Goal: Transaction & Acquisition: Purchase product/service

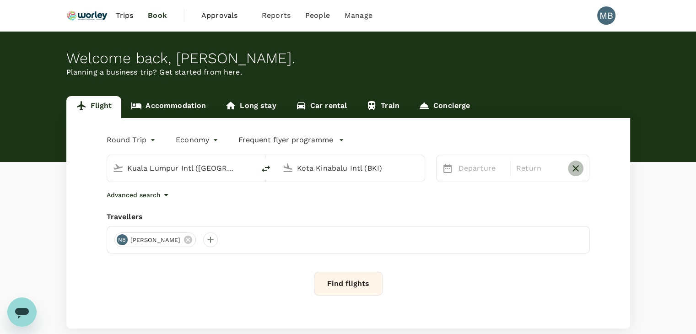
click at [578, 169] on icon "button" at bounding box center [575, 168] width 11 height 11
type input "oneway"
click at [233, 165] on input "Kuala Lumpur Intl ([GEOGRAPHIC_DATA])" at bounding box center [181, 168] width 109 height 14
click at [264, 169] on icon "delete" at bounding box center [265, 168] width 11 height 11
type input "Kota Kinabalu Intl (BKI)"
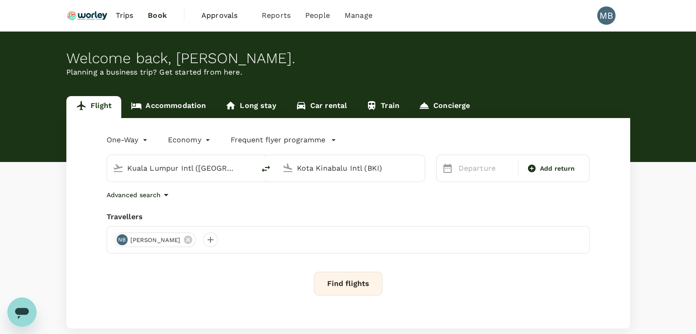
type input "Kuala Lumpur Intl ([GEOGRAPHIC_DATA])"
click at [227, 173] on input "Kota Kinabalu Intl (BKI)" at bounding box center [181, 168] width 109 height 14
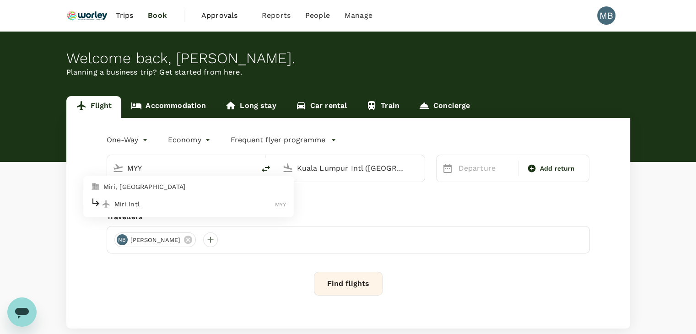
click at [247, 201] on p "Miri Intl" at bounding box center [194, 204] width 161 height 9
type input "Miri Intl (MYY)"
click at [461, 167] on p "Departure" at bounding box center [486, 168] width 54 height 11
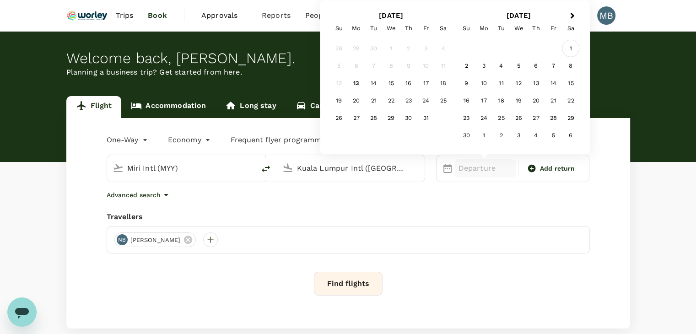
click at [572, 46] on div "1" at bounding box center [570, 48] width 17 height 17
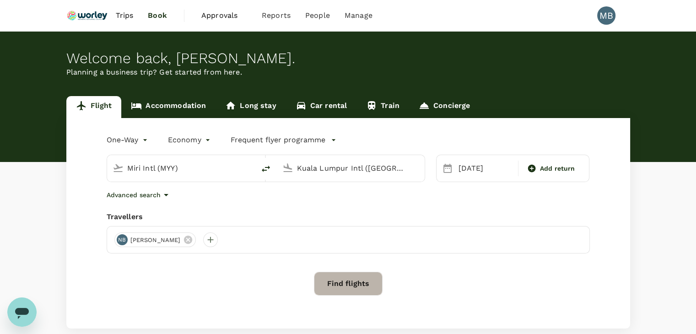
click at [365, 288] on button "Find flights" at bounding box center [348, 284] width 69 height 24
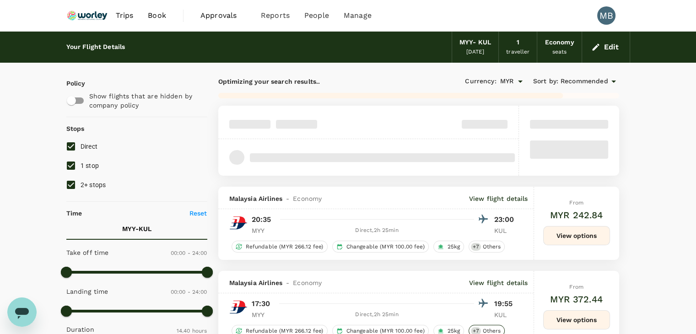
type input "1015"
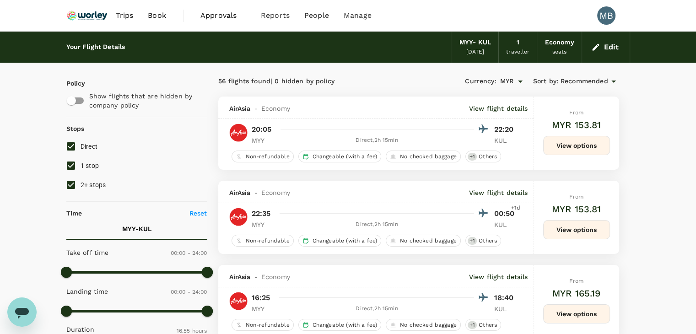
click at [65, 166] on input "1 stop" at bounding box center [70, 165] width 19 height 19
checkbox input "false"
click at [69, 187] on input "2+ stops" at bounding box center [70, 184] width 19 height 19
checkbox input "false"
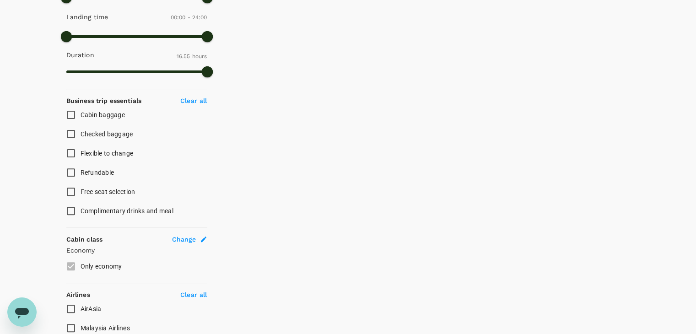
scroll to position [400, 0]
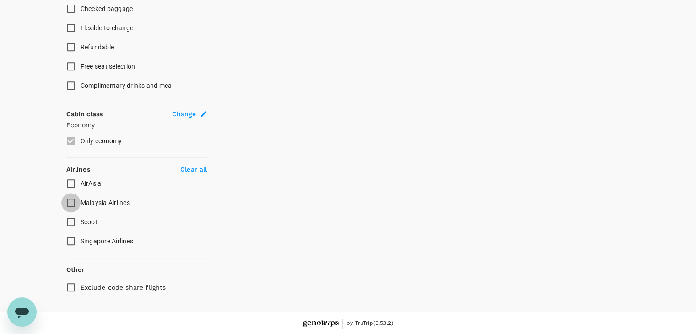
click at [70, 196] on input "Malaysia Airlines" at bounding box center [70, 202] width 19 height 19
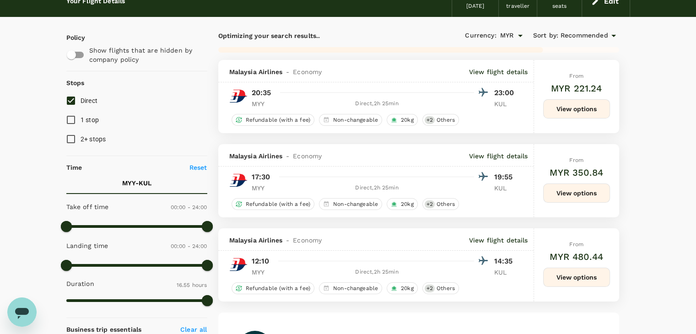
scroll to position [0, 0]
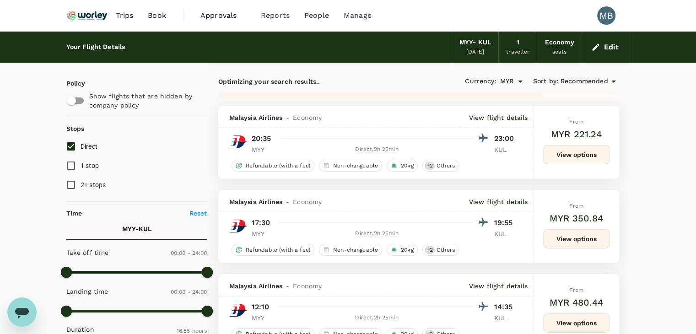
click at [613, 80] on icon at bounding box center [613, 81] width 11 height 11
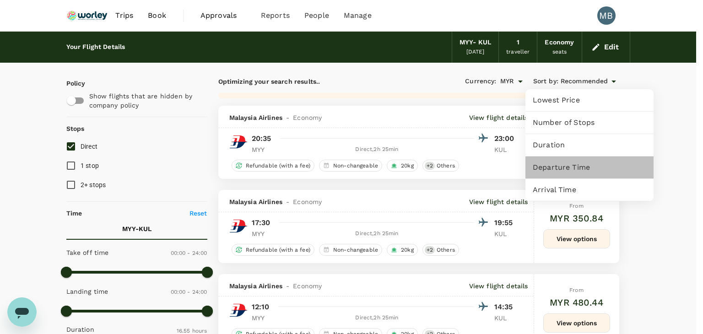
click at [570, 171] on span "Departure Time" at bounding box center [590, 167] width 114 height 11
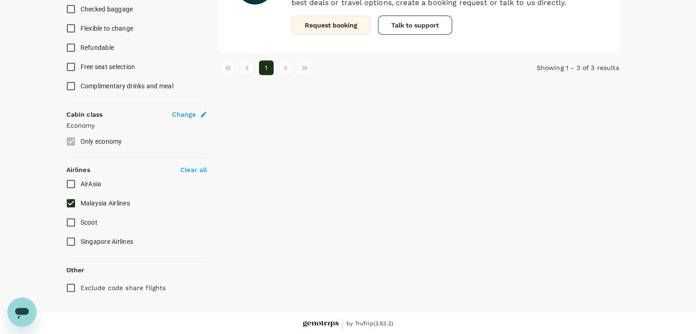
scroll to position [400, 0]
click at [72, 199] on input "Malaysia Airlines" at bounding box center [70, 202] width 19 height 19
checkbox input "false"
click at [66, 181] on input "AirAsia" at bounding box center [70, 183] width 19 height 19
checkbox input "true"
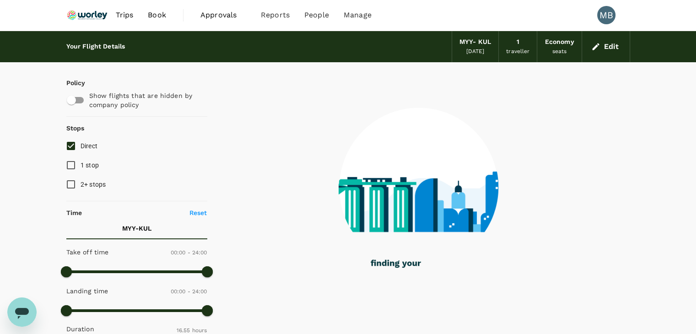
scroll to position [0, 0]
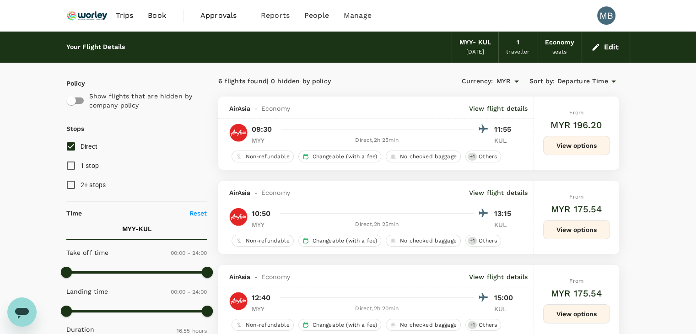
click at [613, 82] on icon at bounding box center [613, 81] width 11 height 11
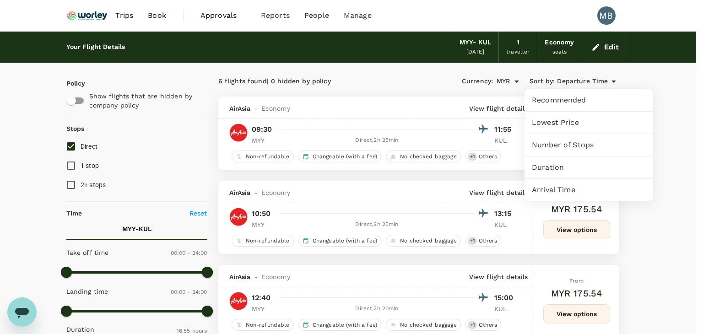
click at [695, 215] on div at bounding box center [351, 167] width 703 height 334
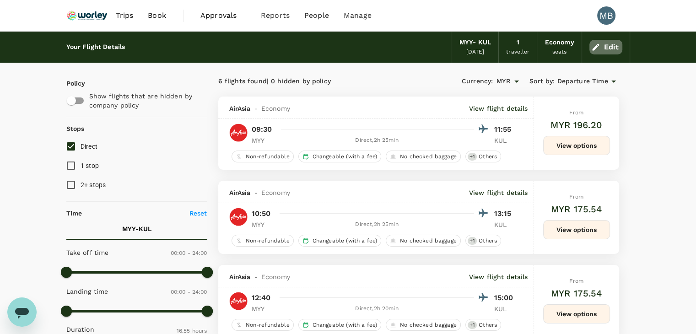
click at [609, 46] on button "Edit" at bounding box center [606, 47] width 33 height 15
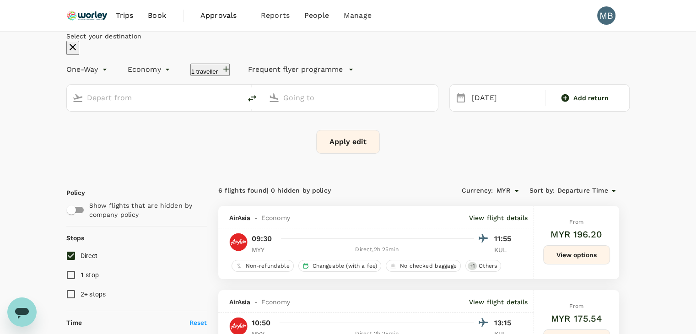
type input "Miri Intl (MYY)"
type input "Kuala Lumpur Intl ([GEOGRAPHIC_DATA])"
click at [258, 104] on icon "delete" at bounding box center [252, 98] width 11 height 11
type input "Kuala Lumpur Intl ([GEOGRAPHIC_DATA])"
type input "Miri Intl (MYY)"
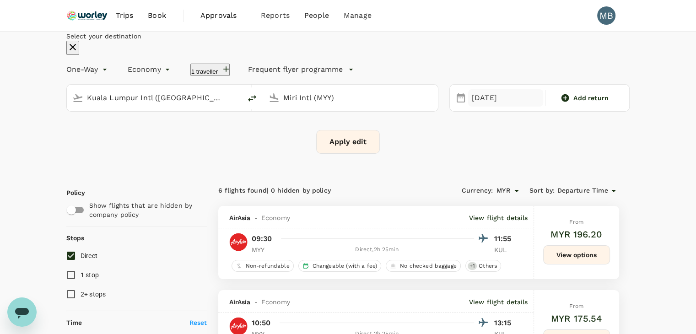
click at [468, 107] on div "[DATE]" at bounding box center [505, 98] width 75 height 18
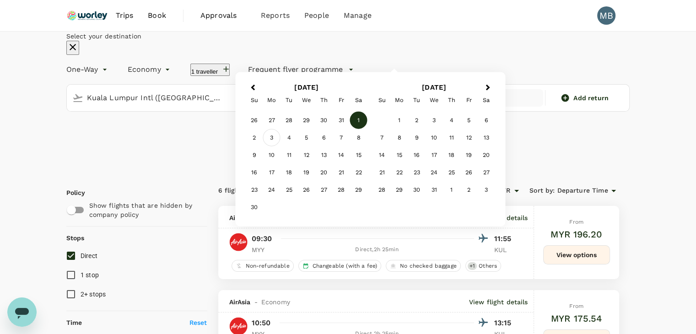
click at [281, 146] on div "3" at bounding box center [271, 137] width 17 height 17
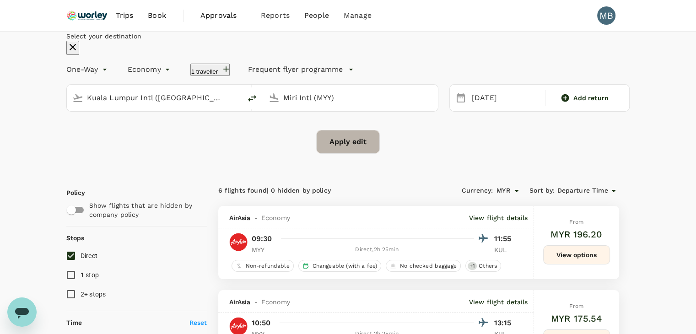
click at [350, 154] on button "Apply edit" at bounding box center [348, 142] width 64 height 24
checkbox input "false"
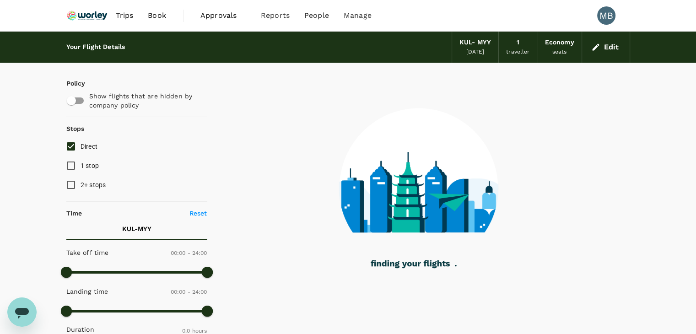
type input "730"
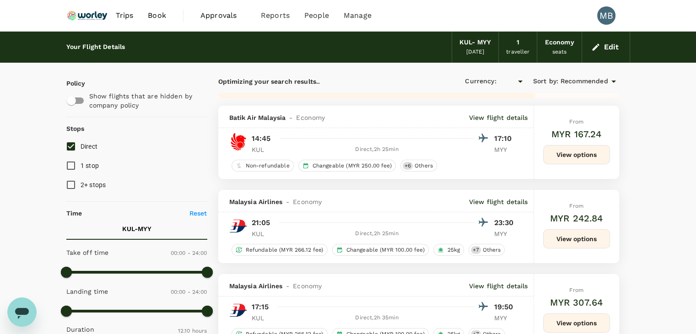
checkbox input "true"
type input "MYR"
type input "1040"
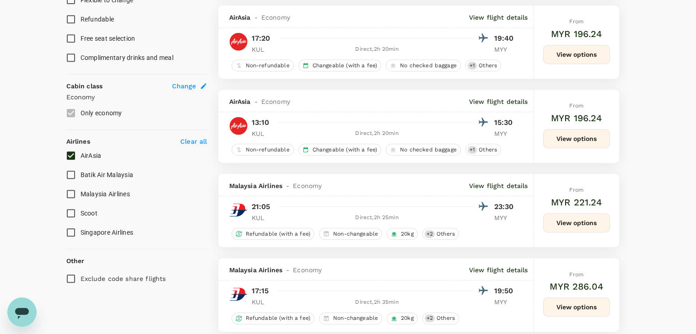
scroll to position [458, 0]
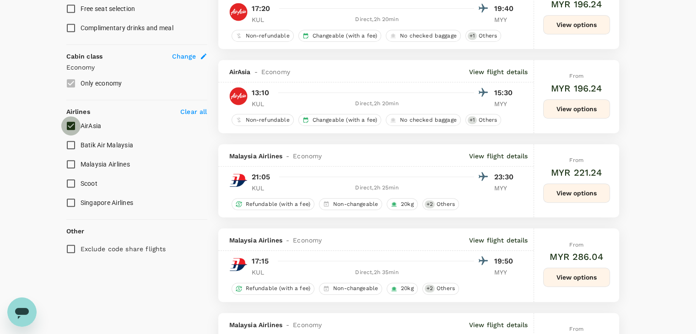
click at [70, 123] on input "AirAsia" at bounding box center [70, 125] width 19 height 19
checkbox input "false"
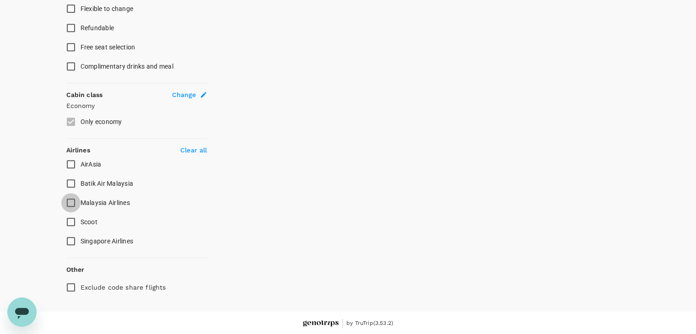
click at [69, 201] on input "Malaysia Airlines" at bounding box center [70, 202] width 19 height 19
checkbox input "true"
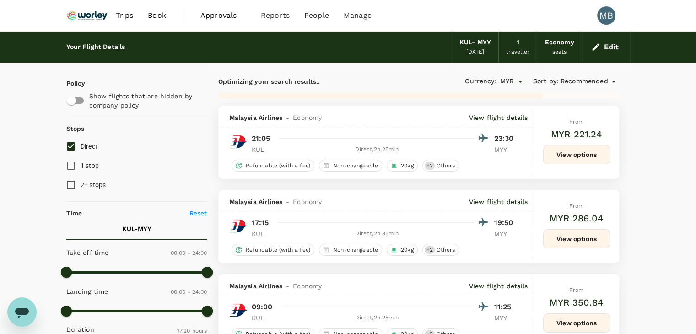
scroll to position [0, 0]
click at [69, 149] on input "Direct" at bounding box center [70, 146] width 19 height 19
checkbox input "true"
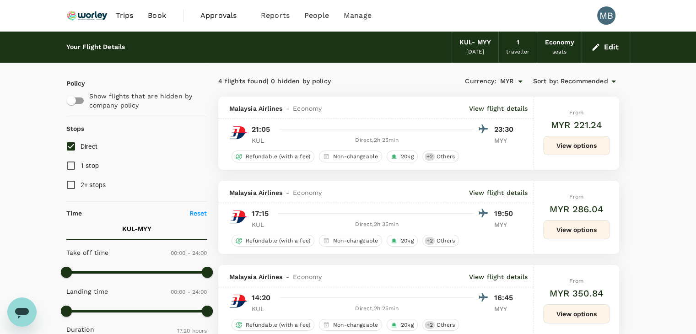
click at [612, 80] on icon at bounding box center [613, 81] width 11 height 11
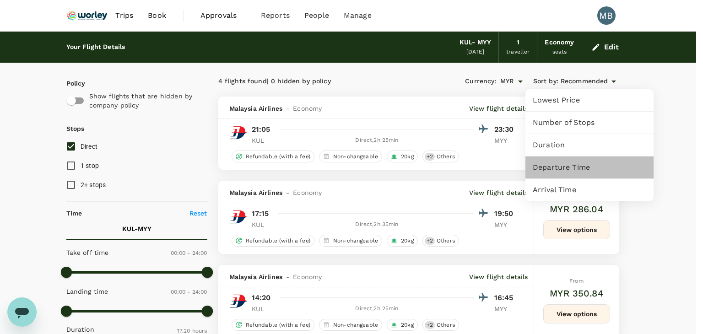
click at [565, 165] on span "Departure Time" at bounding box center [590, 167] width 114 height 11
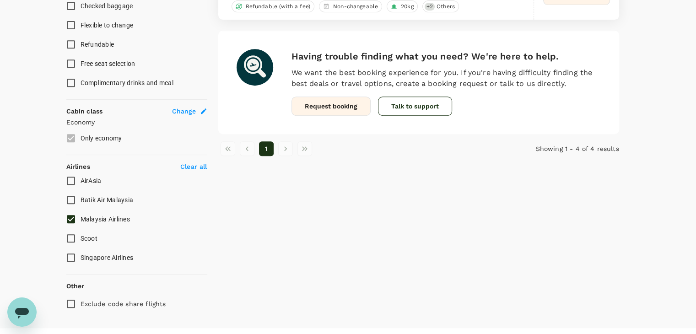
scroll to position [412, 0]
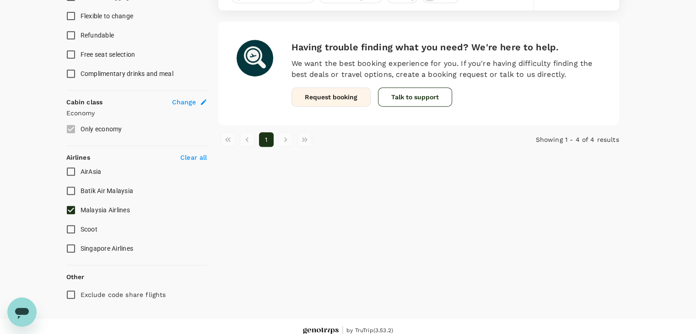
click at [72, 207] on input "Malaysia Airlines" at bounding box center [70, 210] width 19 height 19
checkbox input "false"
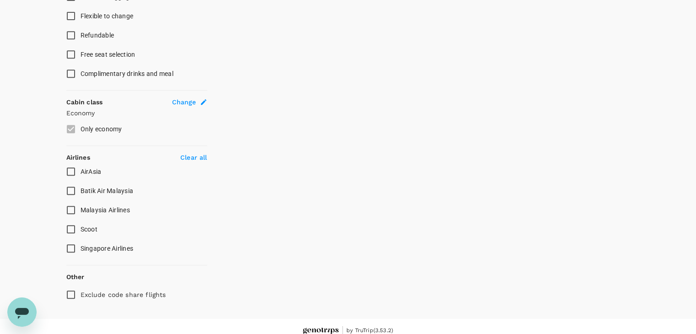
click at [71, 169] on input "AirAsia" at bounding box center [70, 171] width 19 height 19
checkbox input "true"
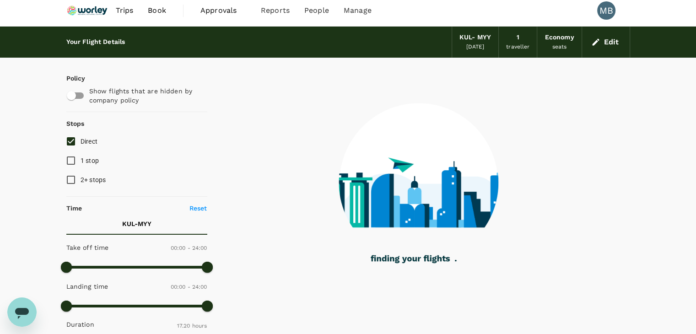
scroll to position [0, 0]
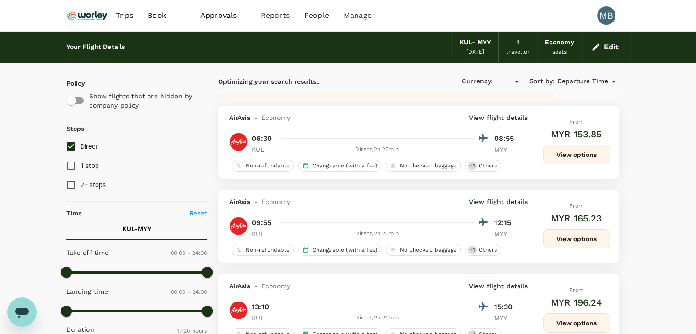
type input "MYR"
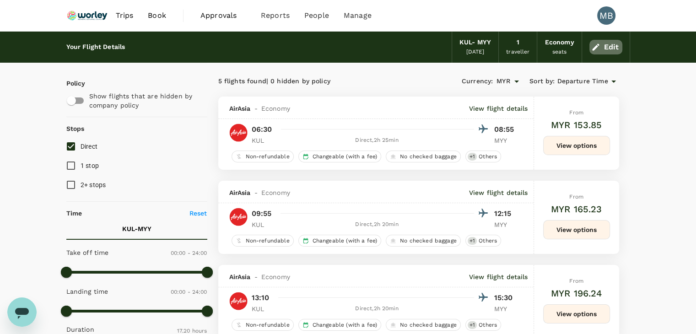
click at [599, 41] on button "Edit" at bounding box center [606, 47] width 33 height 15
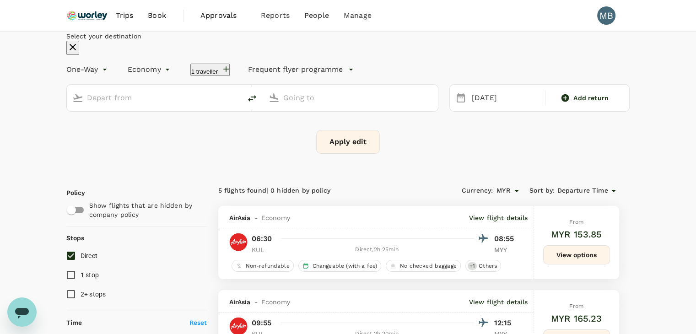
type input "Kuala Lumpur Intl ([GEOGRAPHIC_DATA])"
type input "Miri Intl (MYY)"
click at [256, 102] on icon "delete" at bounding box center [252, 98] width 8 height 6
type input "Miri Intl (MYY)"
type input "Kuala Lumpur Intl ([GEOGRAPHIC_DATA])"
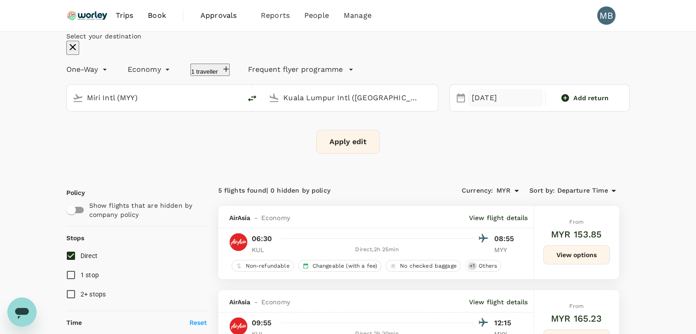
click at [468, 107] on div "[DATE]" at bounding box center [505, 98] width 75 height 18
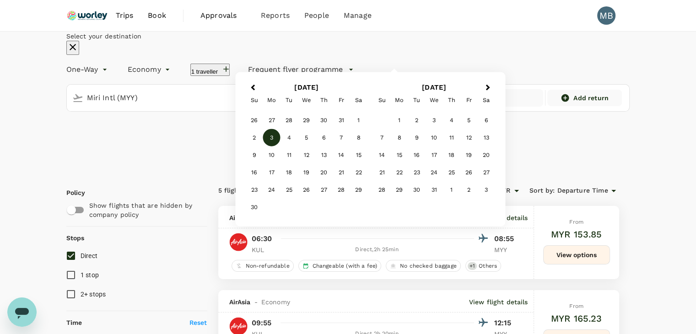
click at [561, 103] on icon at bounding box center [565, 97] width 9 height 9
type input "roundtrip"
click at [368, 130] on div "1" at bounding box center [358, 120] width 17 height 17
click at [478, 107] on div "[DATE]" at bounding box center [501, 98] width 67 height 18
click at [368, 129] on div "1" at bounding box center [358, 120] width 17 height 17
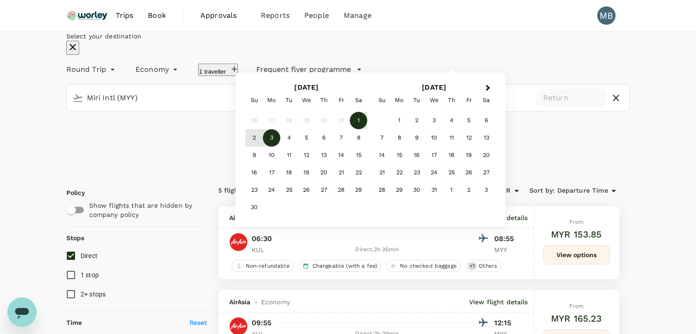
click at [281, 147] on div "3" at bounding box center [271, 138] width 17 height 17
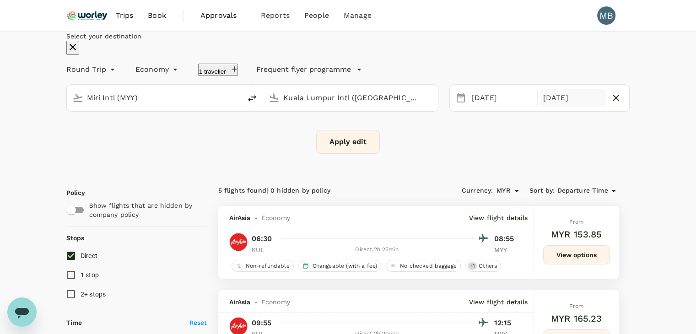
click at [335, 154] on div "Select your destination Round Trip roundtrip Economy economy 1 traveller Freque…" at bounding box center [348, 93] width 564 height 122
click at [337, 154] on button "Apply edit" at bounding box center [348, 142] width 64 height 24
checkbox input "false"
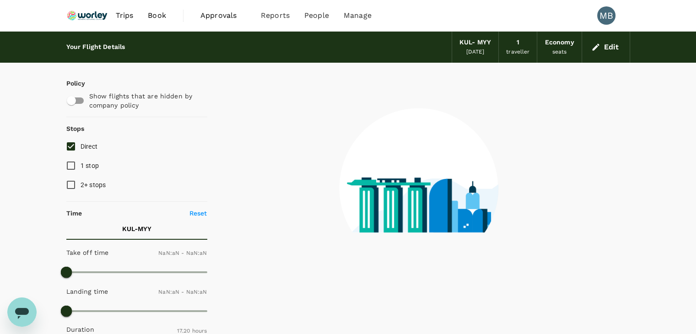
checkbox input "false"
type input "1440"
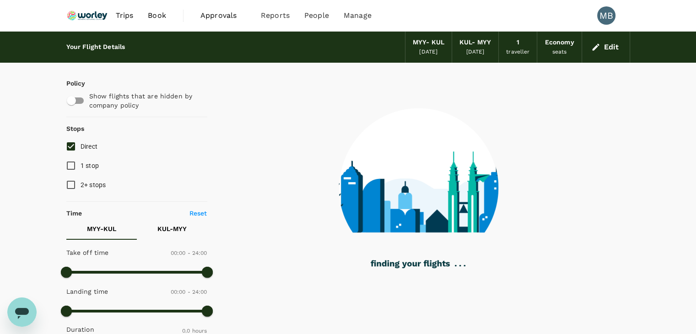
type input "870"
checkbox input "true"
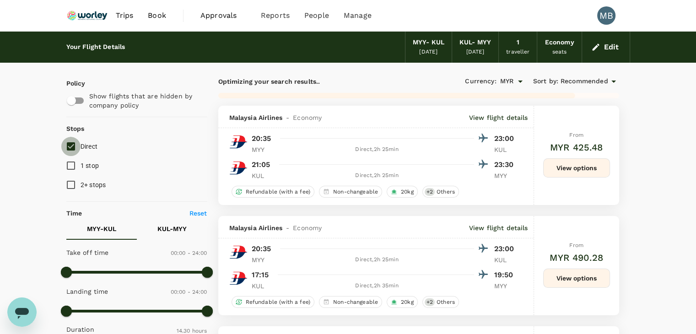
click at [71, 144] on input "Direct" at bounding box center [70, 146] width 19 height 19
checkbox input "true"
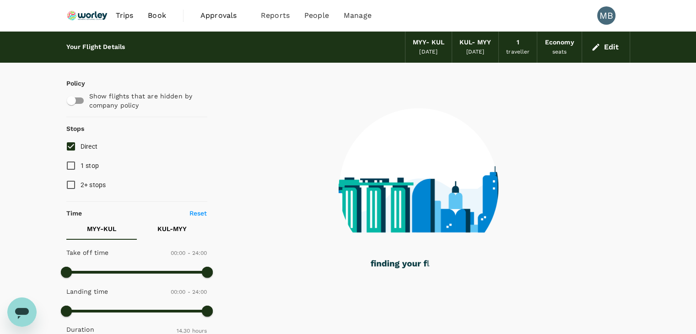
checkbox input "true"
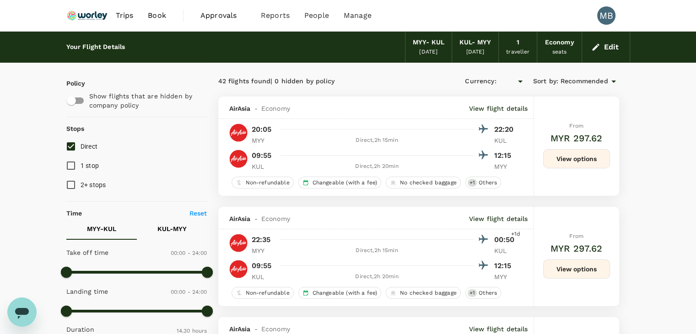
type input "MYR"
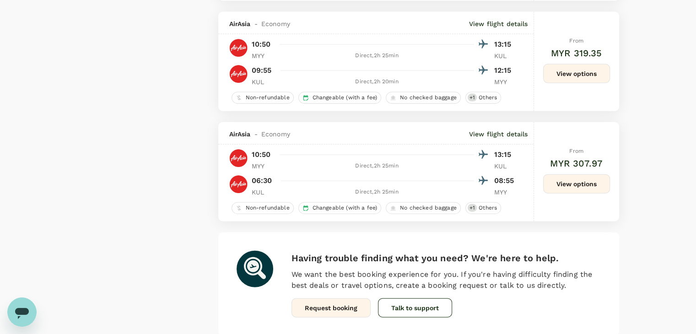
scroll to position [2150, 0]
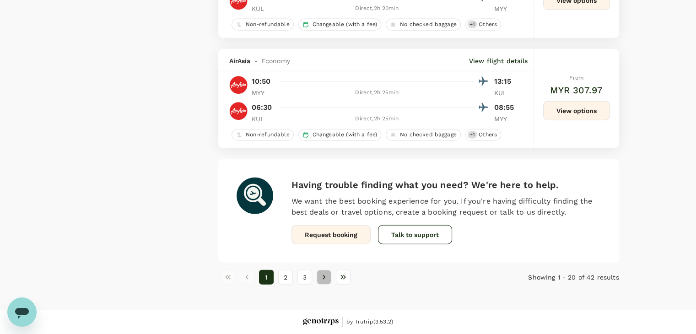
click at [323, 278] on icon "Go to next page" at bounding box center [324, 277] width 3 height 5
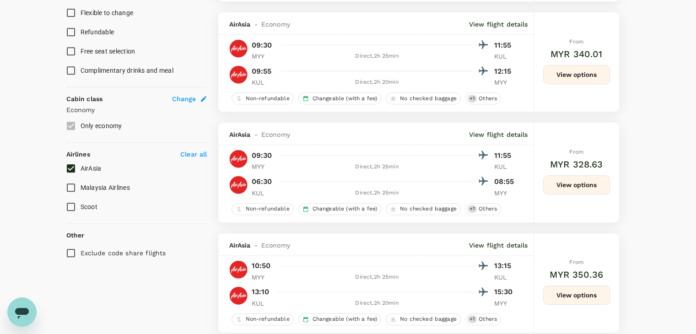
scroll to position [412, 0]
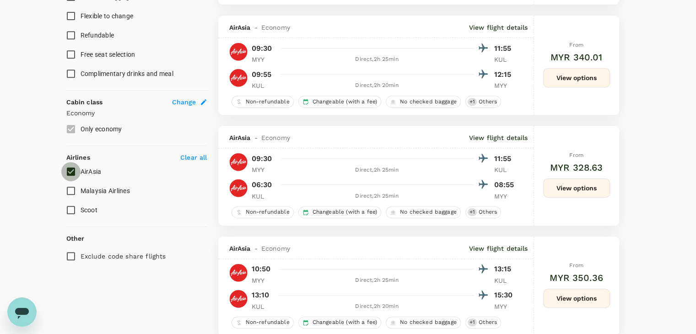
click at [70, 172] on input "AirAsia" at bounding box center [70, 171] width 19 height 19
checkbox input "true"
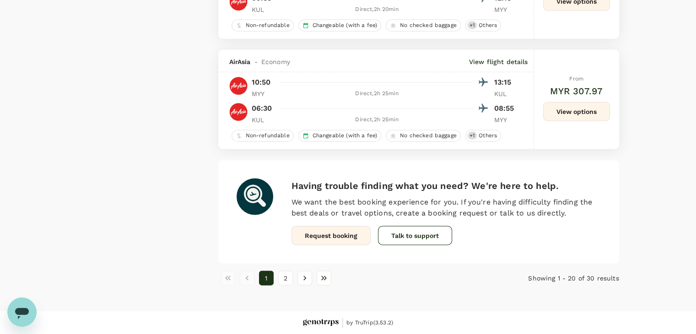
scroll to position [2159, 0]
click at [291, 277] on button "2" at bounding box center [285, 277] width 15 height 15
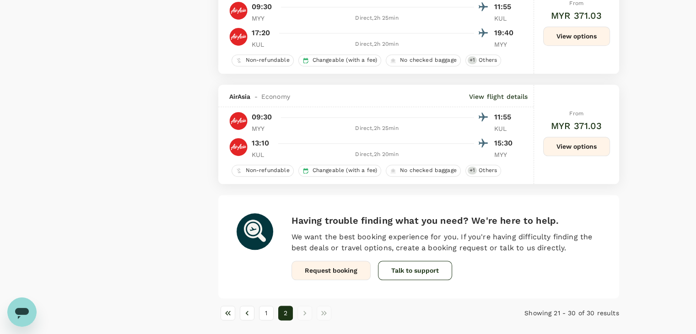
scroll to position [1022, 0]
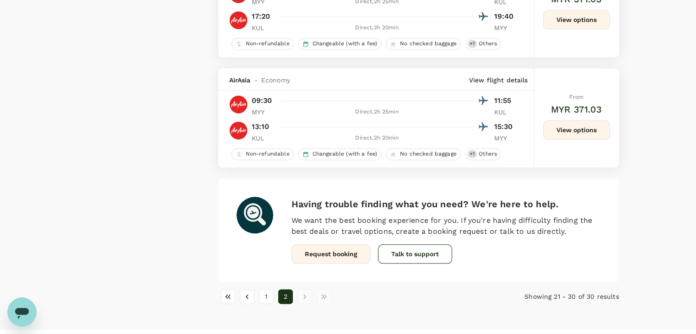
click at [563, 136] on button "View options" at bounding box center [576, 129] width 67 height 19
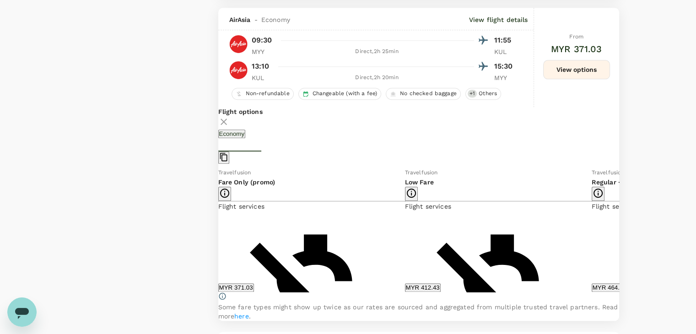
scroll to position [1092, 0]
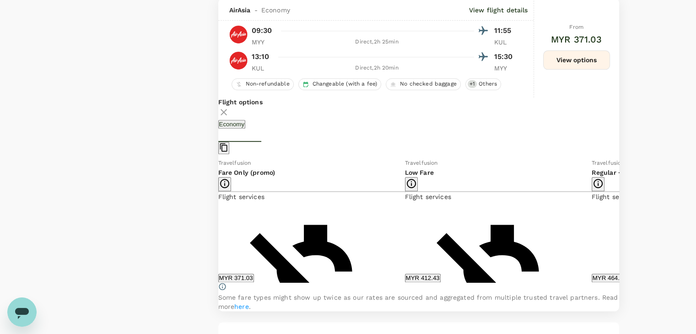
click at [622, 225] on icon at bounding box center [626, 220] width 9 height 9
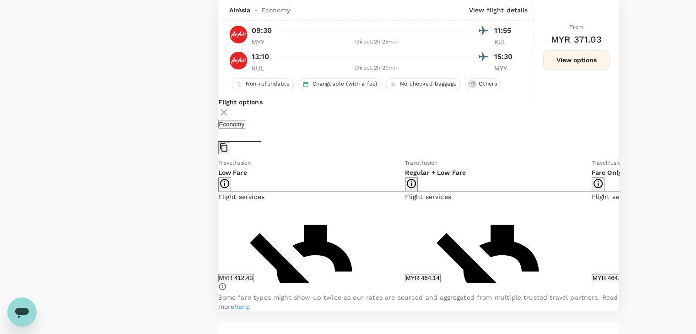
click at [417, 282] on button "MYR 464.14" at bounding box center [423, 278] width 36 height 9
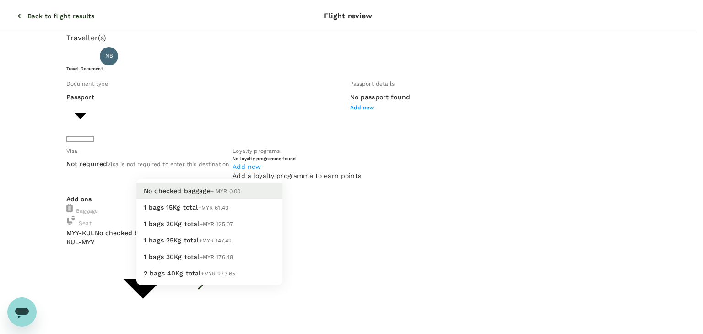
click at [216, 232] on li "1 bags 20Kg total +MYR 125.07" at bounding box center [209, 224] width 146 height 16
type input "2 - 125.07"
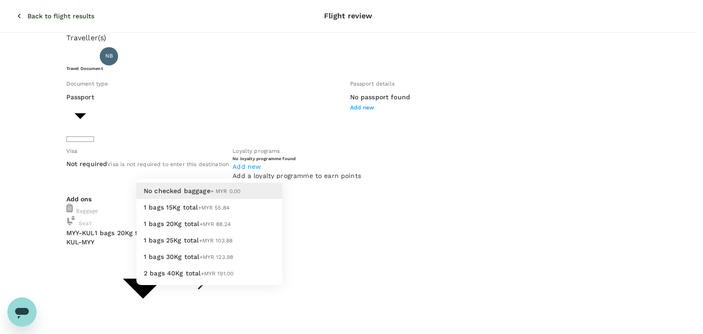
click at [213, 232] on li "1 bags 20Kg total +MYR 88.24" at bounding box center [209, 224] width 146 height 16
type input "2 - 88.24"
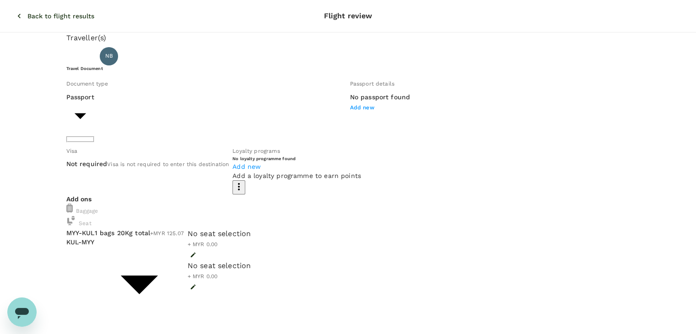
click at [15, 11] on icon "button" at bounding box center [19, 15] width 9 height 9
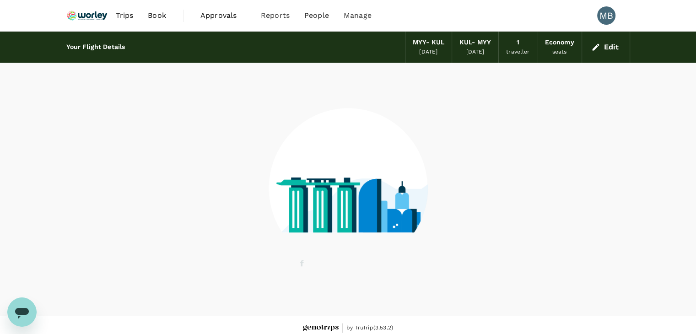
scroll to position [6, 0]
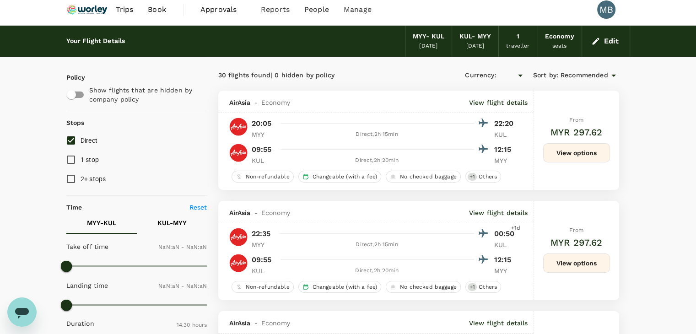
type input "MYR"
type input "1440"
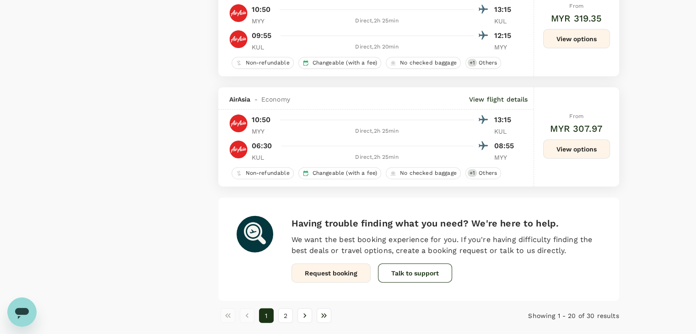
scroll to position [2150, 0]
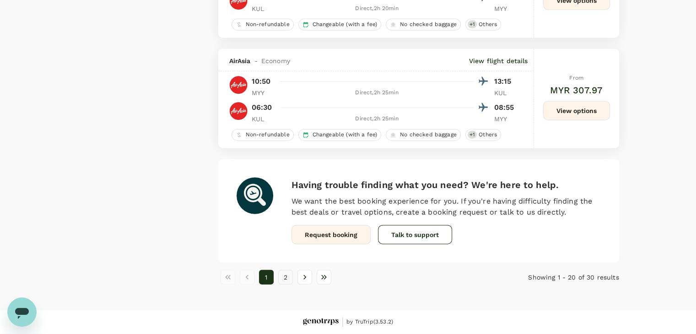
click at [288, 284] on button "2" at bounding box center [285, 277] width 15 height 15
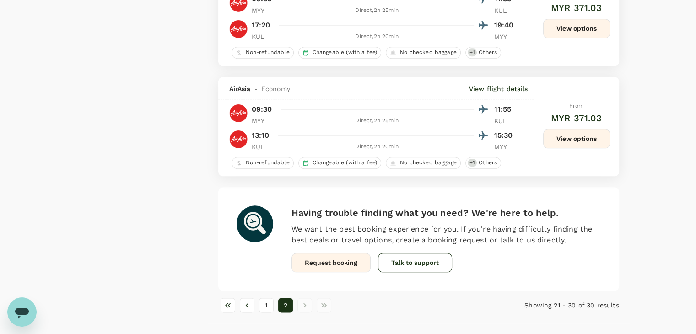
scroll to position [998, 0]
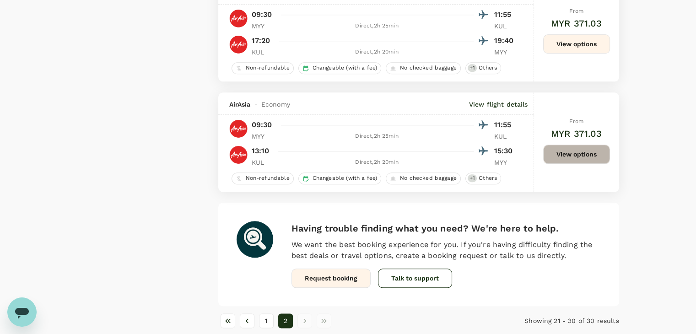
click at [574, 152] on button "View options" at bounding box center [576, 154] width 67 height 19
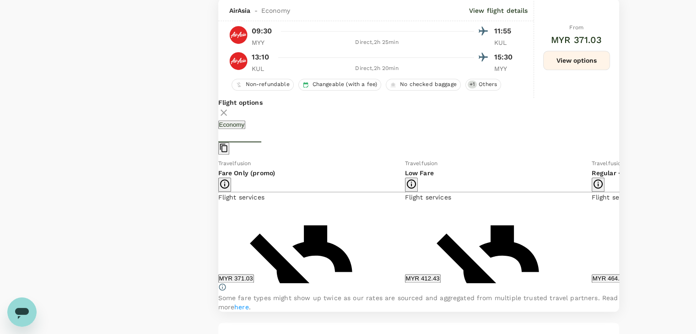
scroll to position [1092, 0]
click at [622, 225] on icon at bounding box center [626, 220] width 9 height 9
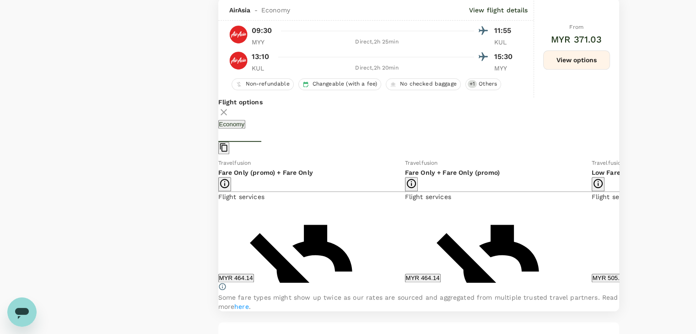
click at [622, 225] on icon at bounding box center [626, 220] width 9 height 9
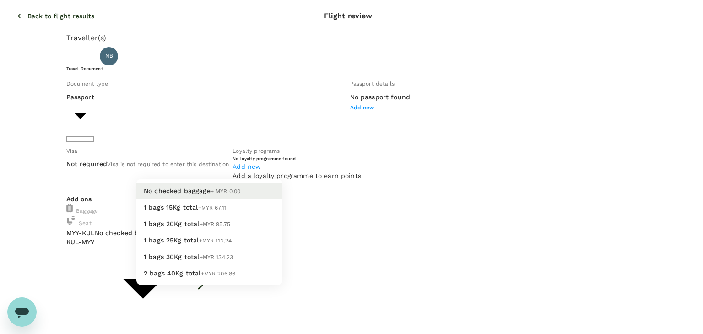
click at [249, 232] on li "1 bags 20Kg total +MYR 95.75" at bounding box center [209, 224] width 146 height 16
type input "2 - 95.75"
click at [223, 232] on li "1 bags 20Kg total +MYR 95.75" at bounding box center [209, 224] width 146 height 16
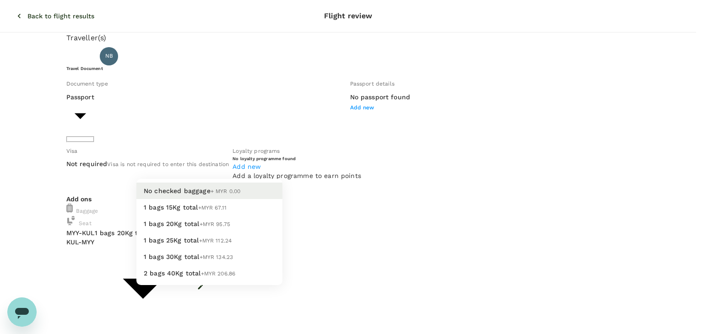
type input "2 - 95.75"
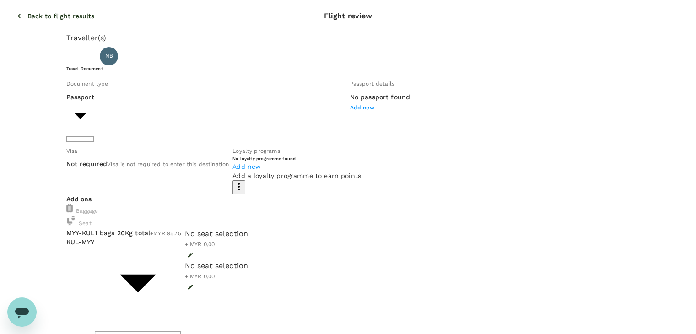
click at [15, 11] on icon "button" at bounding box center [19, 15] width 9 height 9
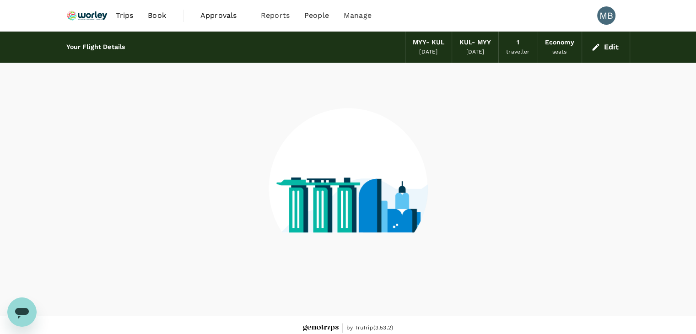
scroll to position [6, 0]
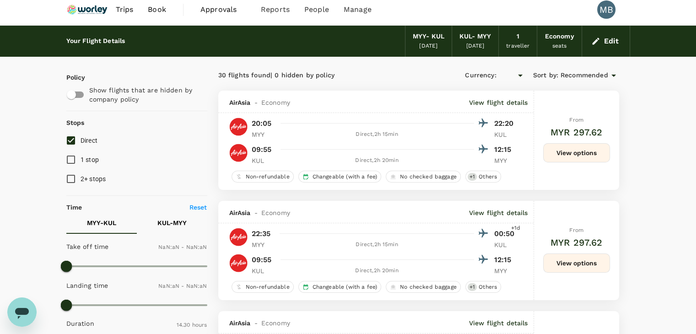
type input "MYR"
type input "1440"
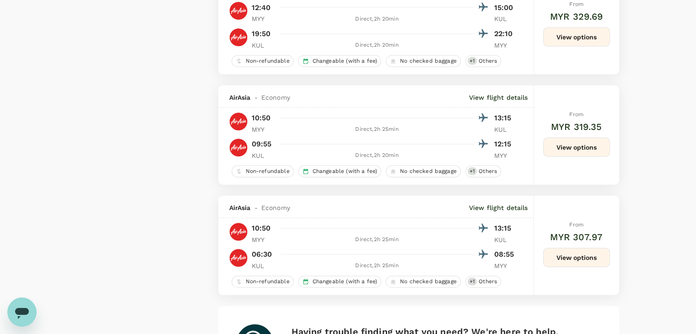
scroll to position [2150, 0]
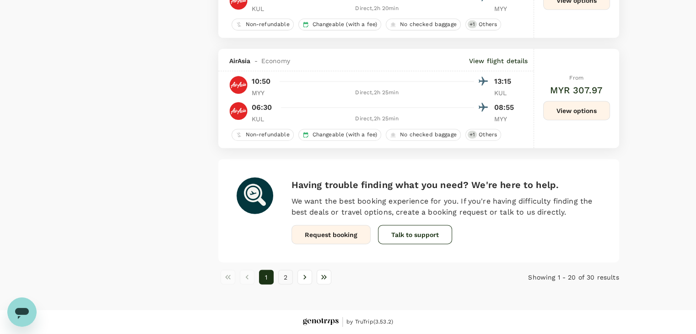
click at [283, 277] on button "2" at bounding box center [285, 277] width 15 height 15
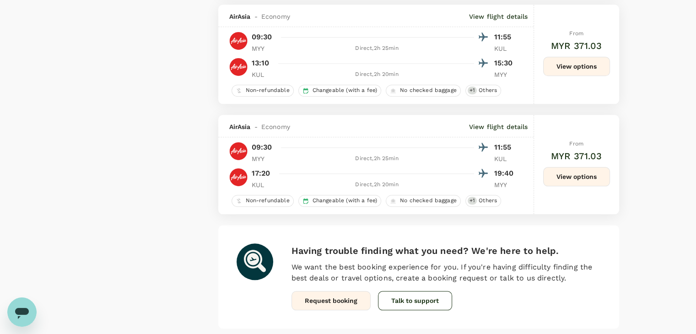
scroll to position [952, 0]
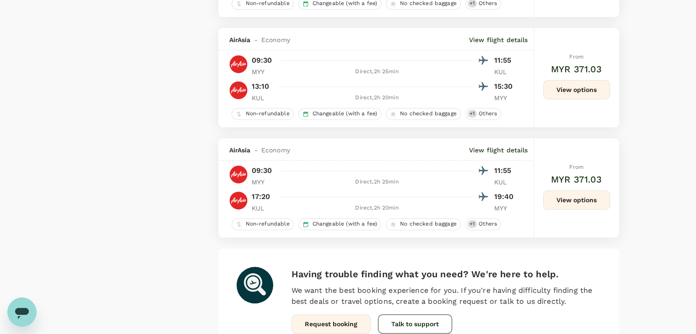
click at [563, 204] on button "View options" at bounding box center [576, 199] width 67 height 19
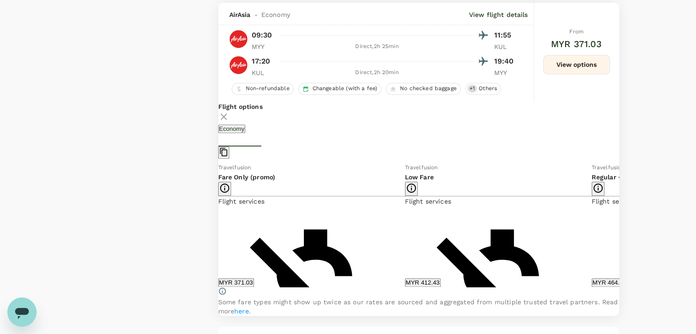
scroll to position [1092, 0]
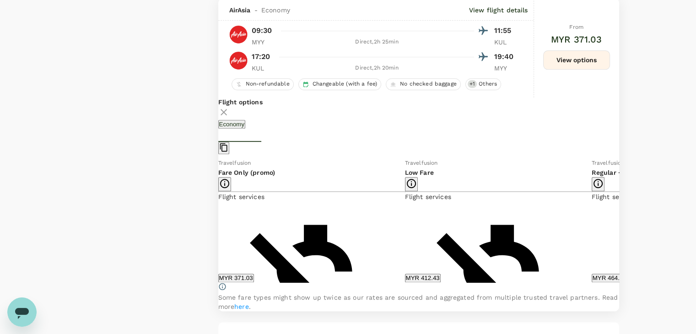
click at [592, 282] on button "MYR 464.14" at bounding box center [610, 278] width 36 height 9
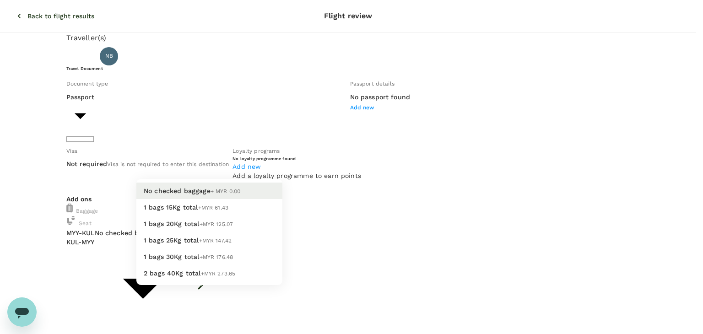
click at [257, 232] on li "1 bags 20Kg total +MYR 125.07" at bounding box center [209, 224] width 146 height 16
type input "2 - 125.07"
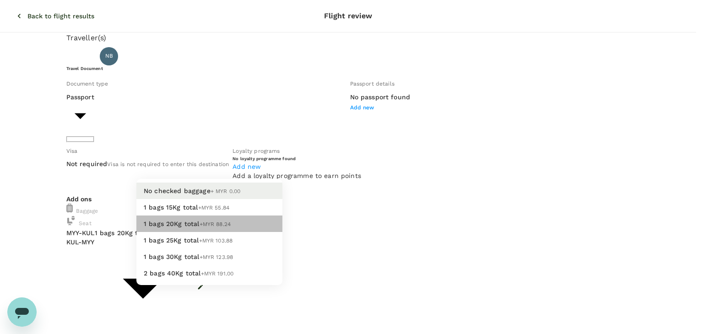
click at [255, 232] on li "1 bags 20Kg total +MYR 88.24" at bounding box center [209, 224] width 146 height 16
type input "2 - 88.24"
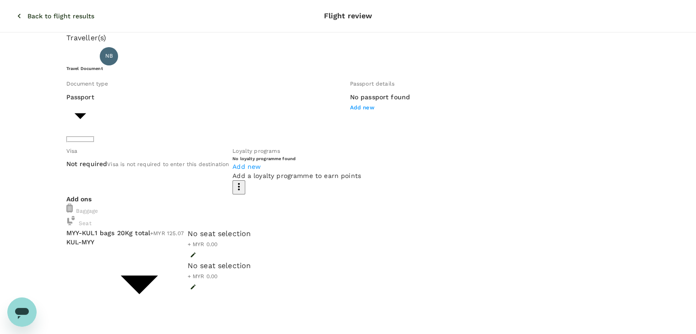
drag, startPoint x: 619, startPoint y: 290, endPoint x: 598, endPoint y: 286, distance: 21.4
click at [18, 14] on icon "button" at bounding box center [19, 16] width 3 height 5
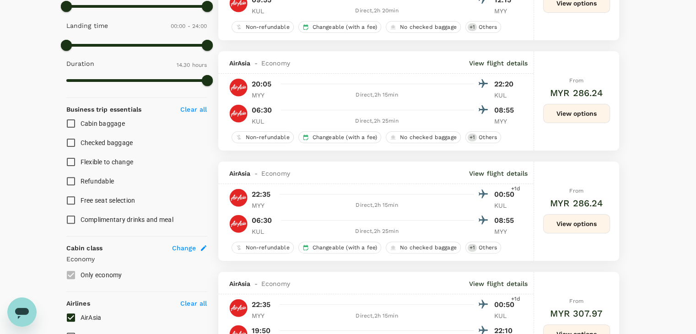
scroll to position [412, 0]
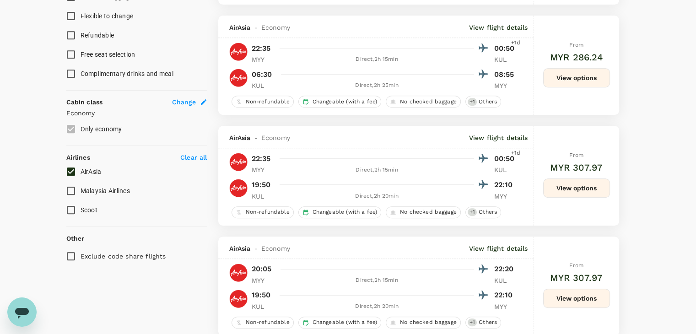
click at [71, 170] on input "AirAsia" at bounding box center [70, 171] width 19 height 19
checkbox input "false"
click at [72, 194] on input "Malaysia Airlines" at bounding box center [70, 190] width 19 height 19
checkbox input "true"
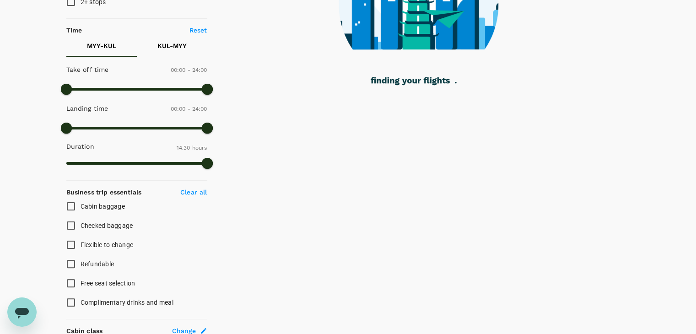
scroll to position [381, 0]
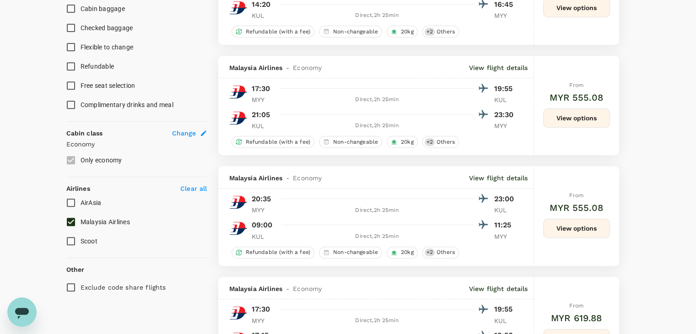
type input "MYR"
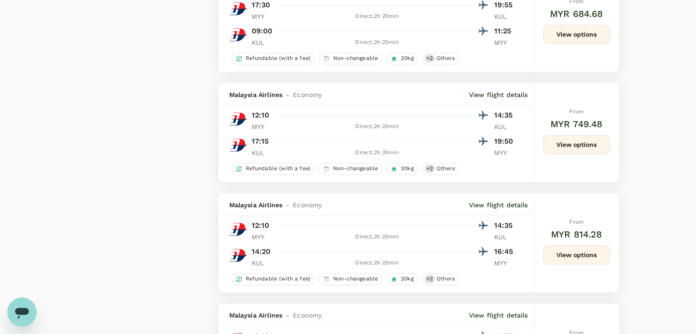
scroll to position [1264, 0]
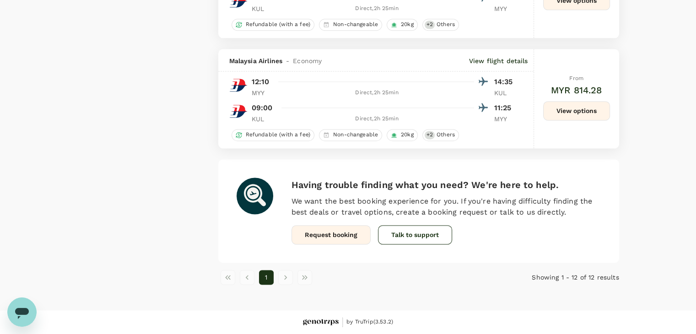
click at [589, 108] on button "View options" at bounding box center [576, 110] width 67 height 19
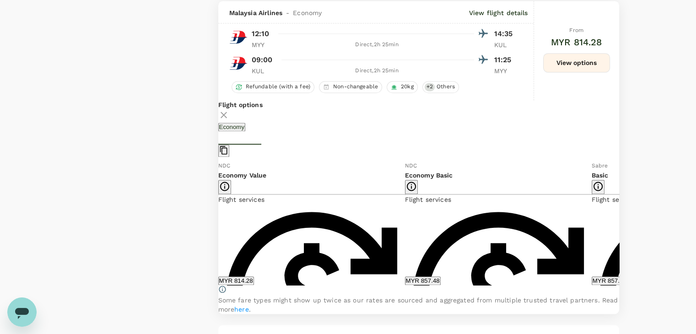
scroll to position [1313, 0]
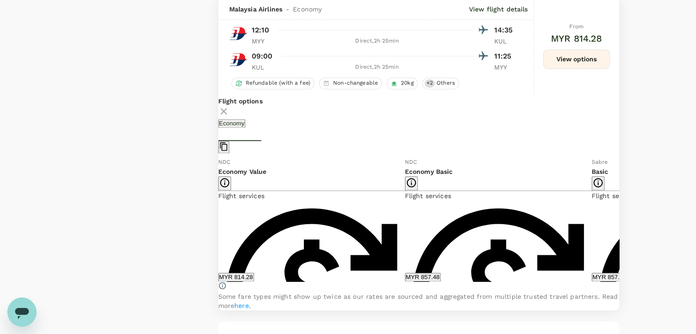
click at [622, 224] on icon at bounding box center [626, 219] width 9 height 9
click at [216, 224] on icon at bounding box center [211, 219] width 9 height 9
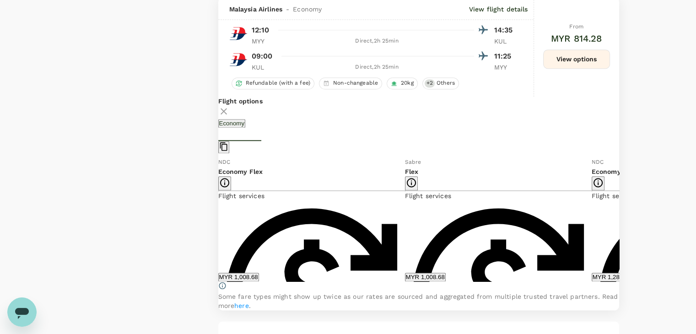
click at [216, 224] on icon at bounding box center [211, 219] width 9 height 9
click at [622, 224] on icon at bounding box center [626, 219] width 9 height 9
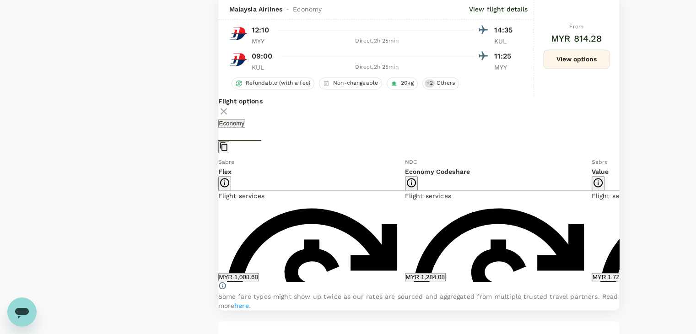
click at [216, 224] on icon at bounding box center [211, 219] width 9 height 9
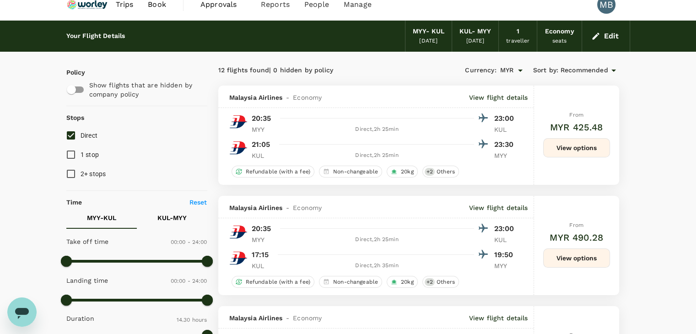
scroll to position [0, 0]
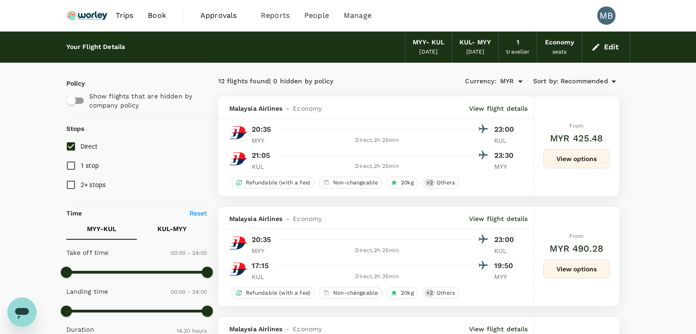
click at [92, 10] on img at bounding box center [87, 15] width 42 height 20
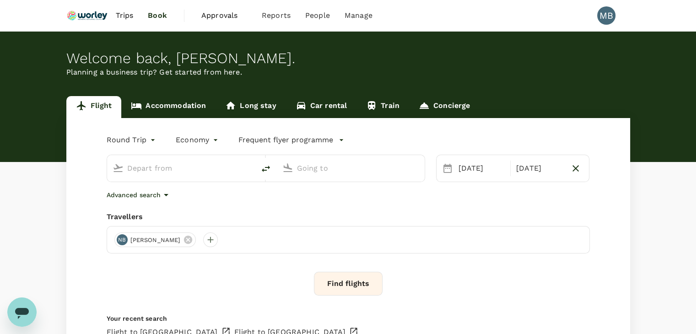
type input "Miri Intl (MYY)"
type input "Kuala Lumpur Intl ([GEOGRAPHIC_DATA])"
type input "Miri Intl (MYY)"
type input "Kuala Lumpur Intl ([GEOGRAPHIC_DATA])"
